Goal: Task Accomplishment & Management: Manage account settings

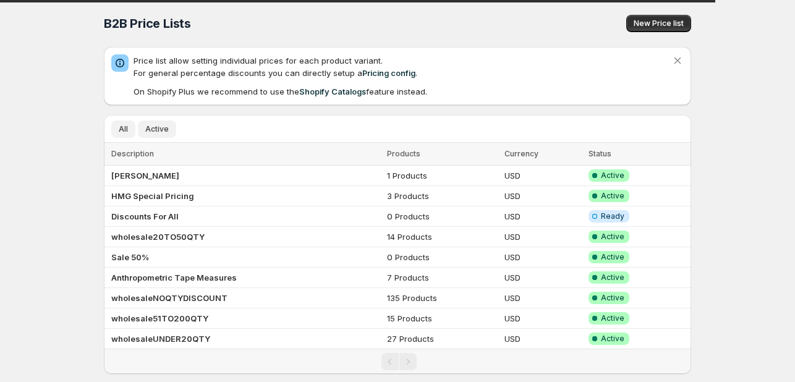
click at [151, 126] on span "Active" at bounding box center [157, 129] width 24 height 10
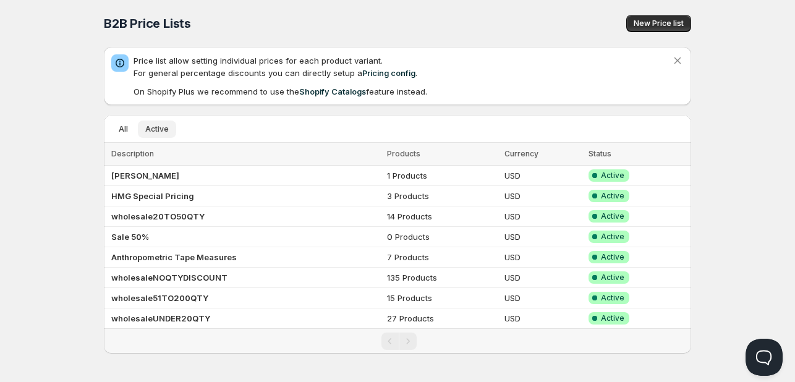
click at [154, 129] on span "Active" at bounding box center [157, 129] width 24 height 10
click at [179, 269] on td "wholesaleNOQTYDISCOUNT" at bounding box center [244, 278] width 280 height 20
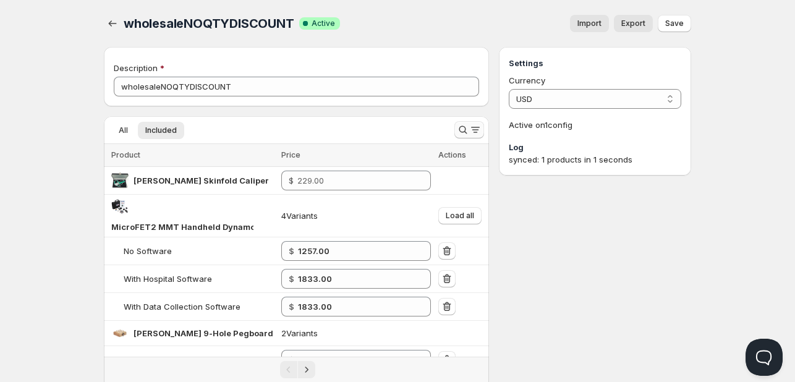
click at [465, 122] on button "Search and filter results" at bounding box center [470, 129] width 30 height 17
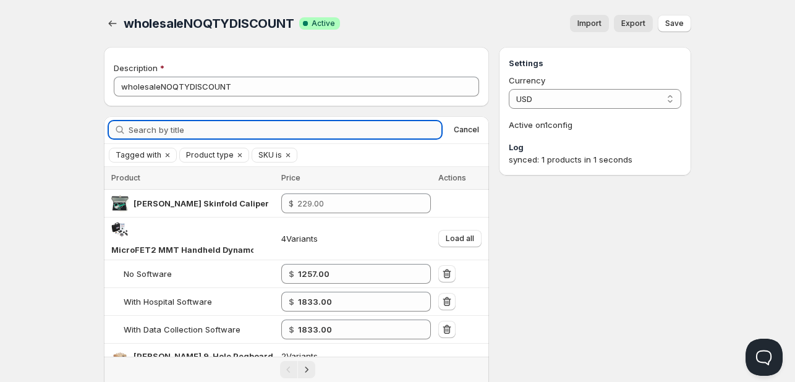
click at [200, 131] on input "Search by title" at bounding box center [285, 129] width 313 height 17
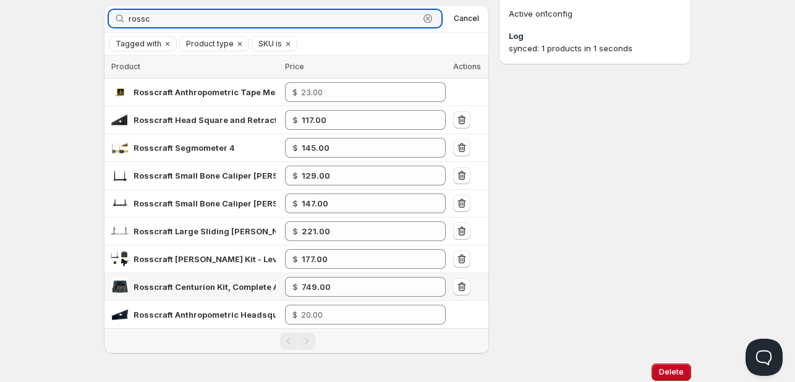
scroll to position [124, 0]
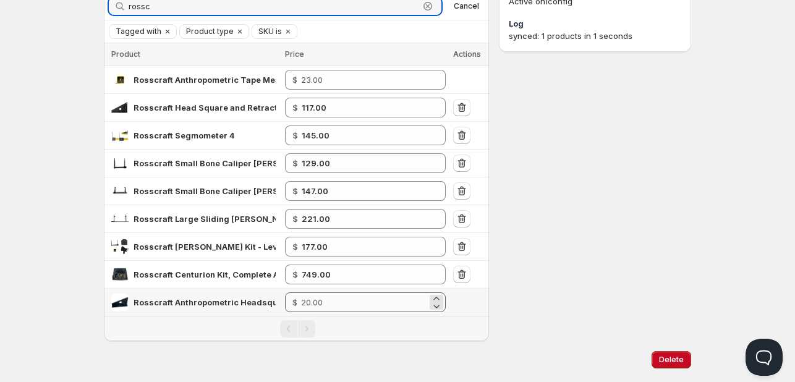
type input "rossc"
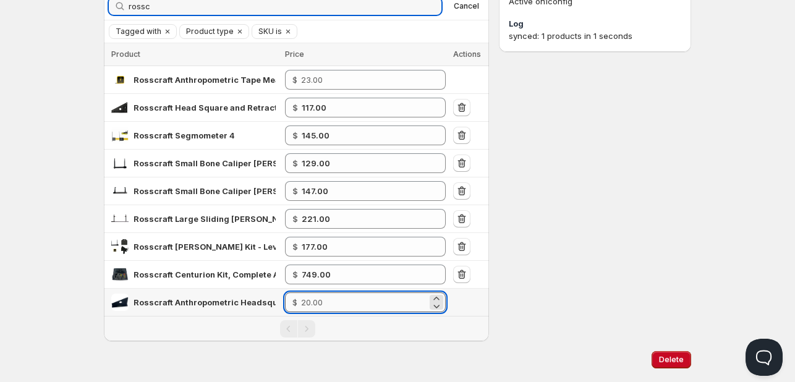
click at [335, 302] on input "number" at bounding box center [364, 303] width 126 height 20
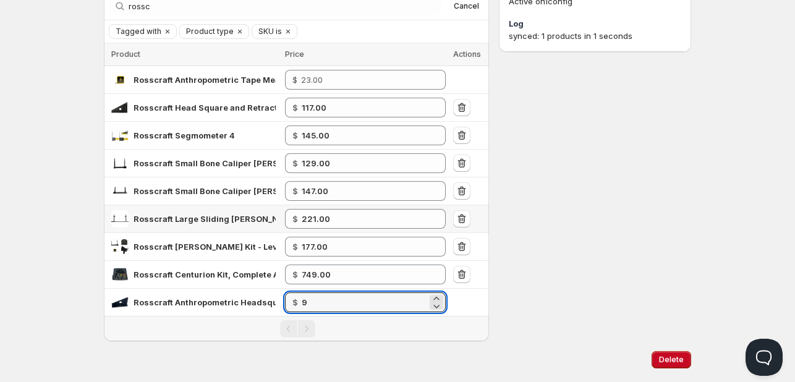
type input "9.00"
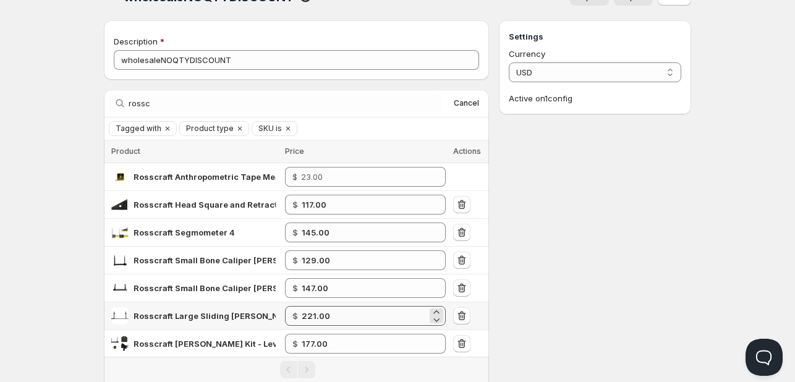
scroll to position [0, 0]
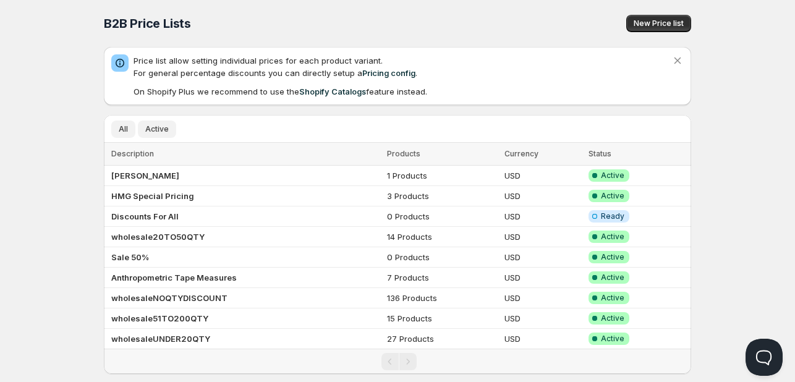
click at [153, 130] on span "Active" at bounding box center [157, 129] width 24 height 10
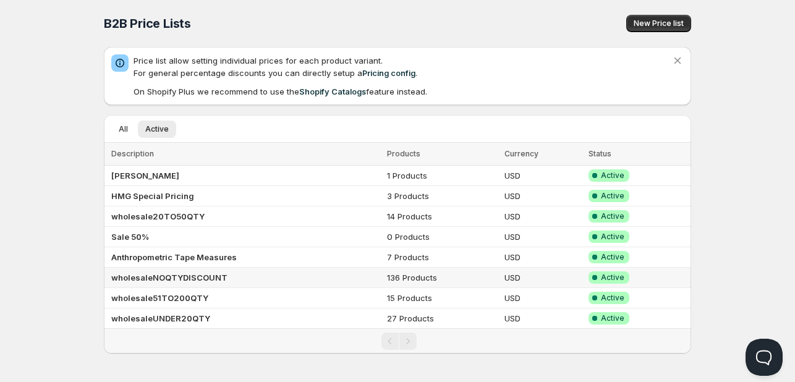
click at [179, 275] on b "wholesaleNOQTYDISCOUNT" at bounding box center [169, 278] width 116 height 10
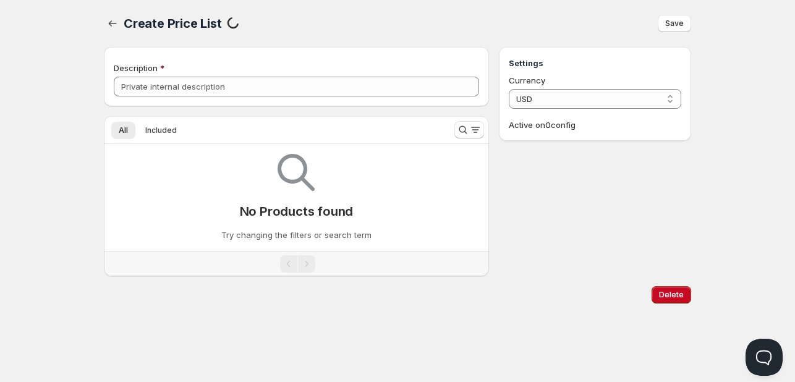
type input "wholesaleNOQTYDISCOUNT"
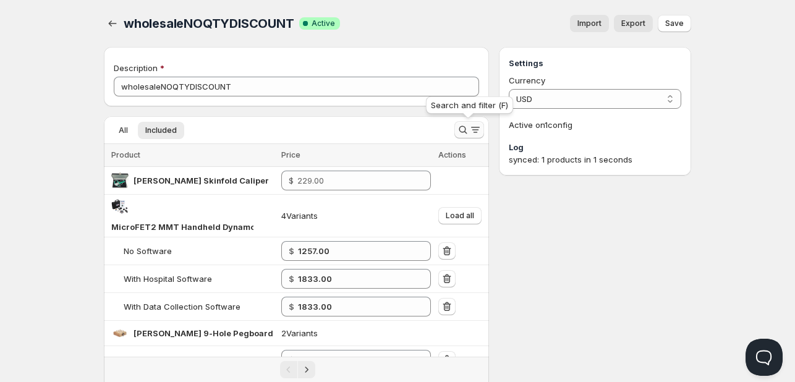
click at [459, 128] on icon "Search and filter results" at bounding box center [463, 130] width 12 height 12
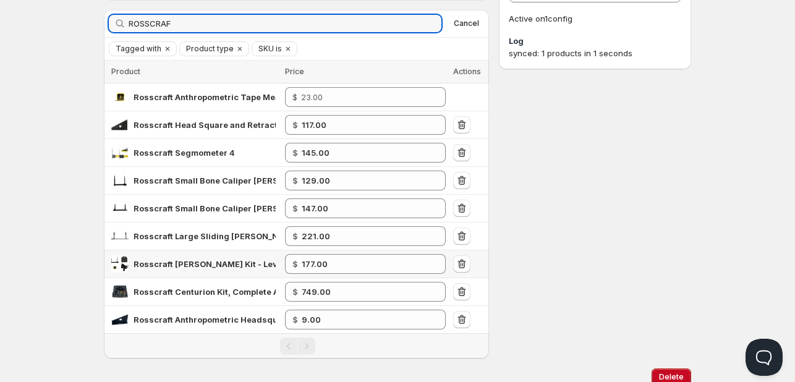
scroll to position [150, 0]
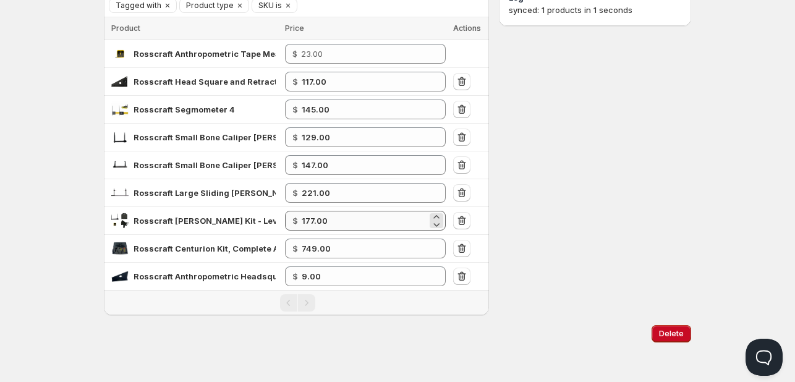
type input "ROSSCRAF"
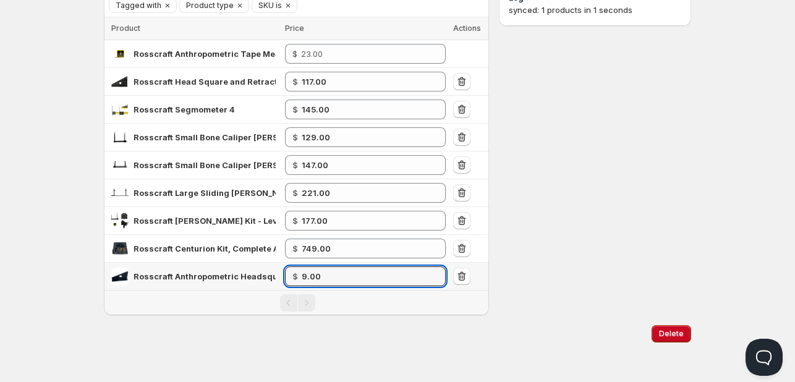
drag, startPoint x: 339, startPoint y: 273, endPoint x: 253, endPoint y: 270, distance: 86.0
click at [249, 273] on tr "Rosscraft Anthropometric Headsquare - Collapsible $ 9.00" at bounding box center [296, 277] width 385 height 28
type input "12.00"
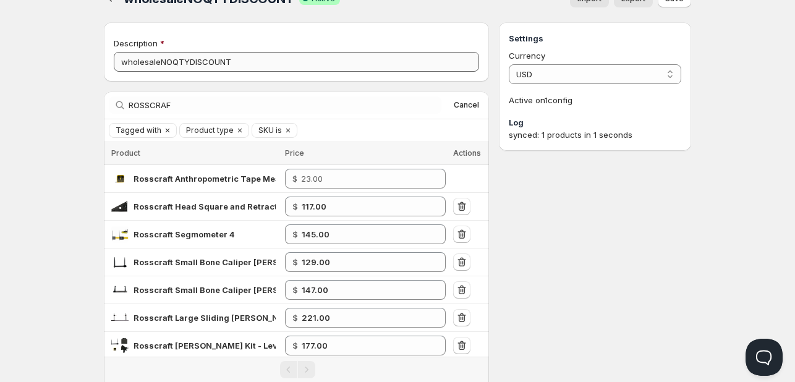
scroll to position [0, 0]
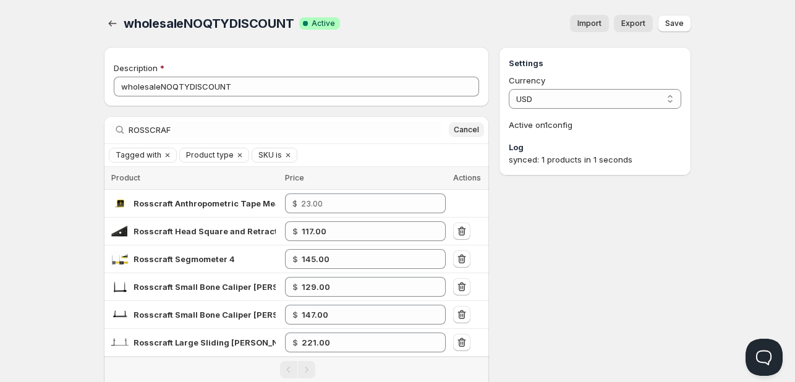
click at [467, 122] on button "Cancel" at bounding box center [466, 129] width 35 height 15
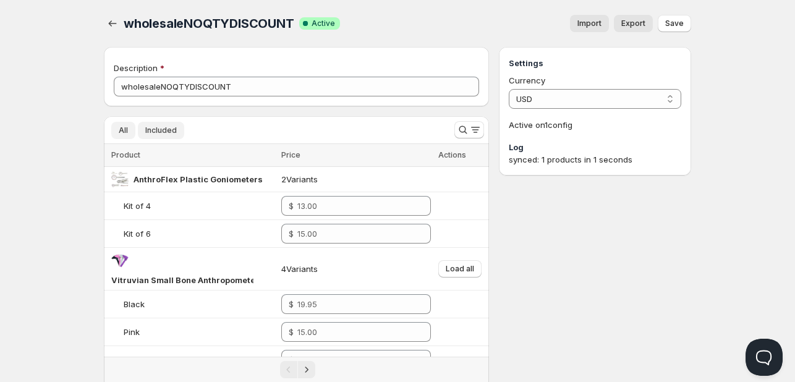
click at [168, 129] on span "Included" at bounding box center [161, 131] width 32 height 10
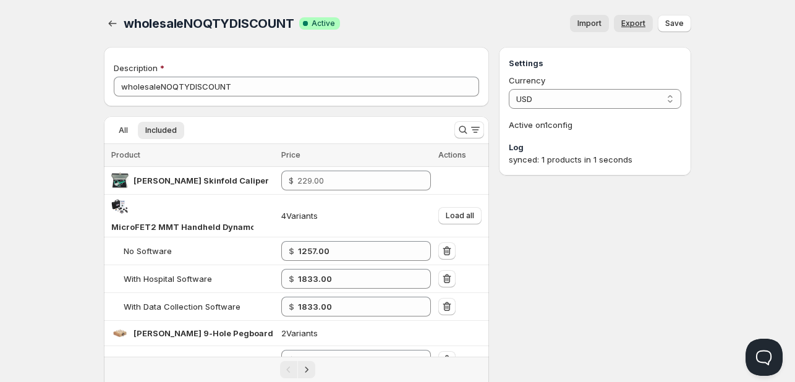
click at [637, 26] on span "Export" at bounding box center [634, 24] width 24 height 10
click at [468, 129] on icon "Search and filter results" at bounding box center [463, 130] width 12 height 12
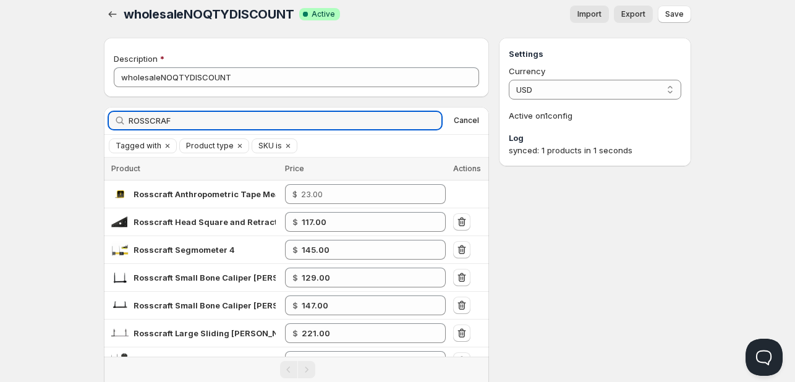
scroll to position [150, 0]
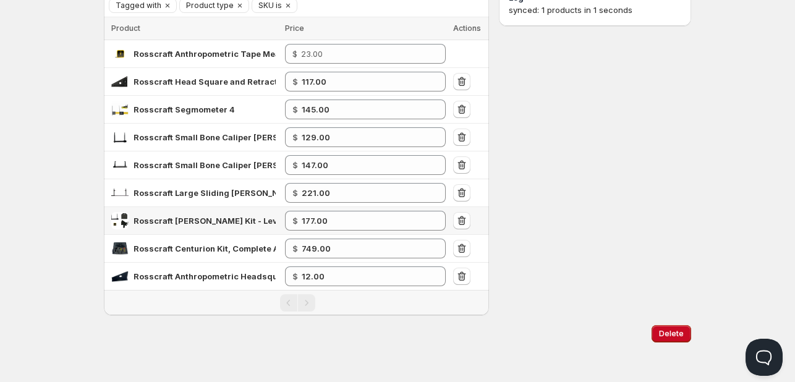
type input "ROSSCRAF"
